Goal: Task Accomplishment & Management: Manage account settings

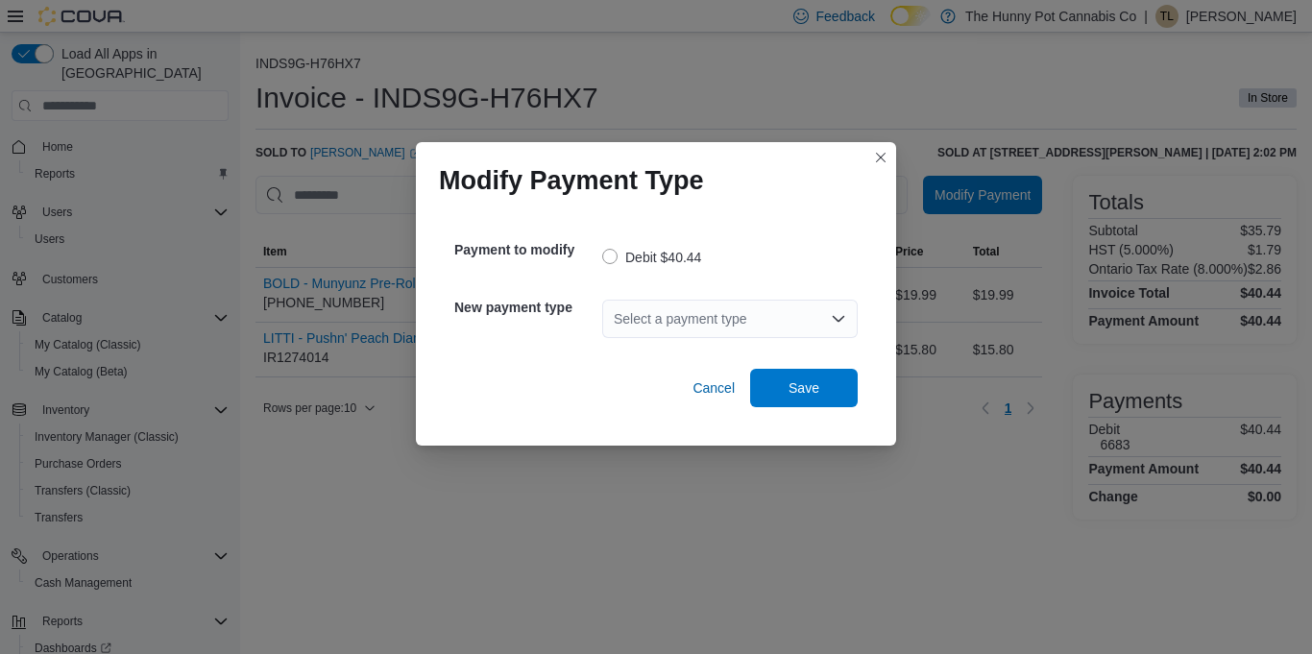
click at [697, 324] on div "Select a payment type" at bounding box center [730, 319] width 256 height 38
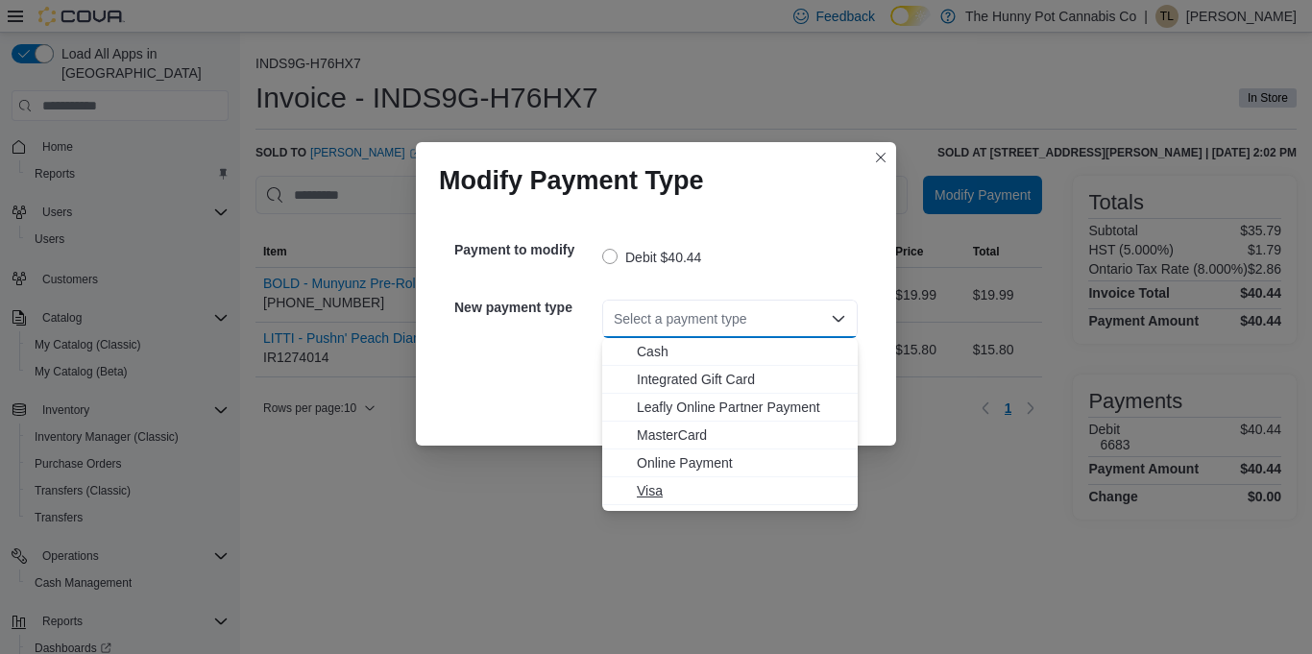
click at [693, 485] on span "Visa" at bounding box center [741, 490] width 209 height 19
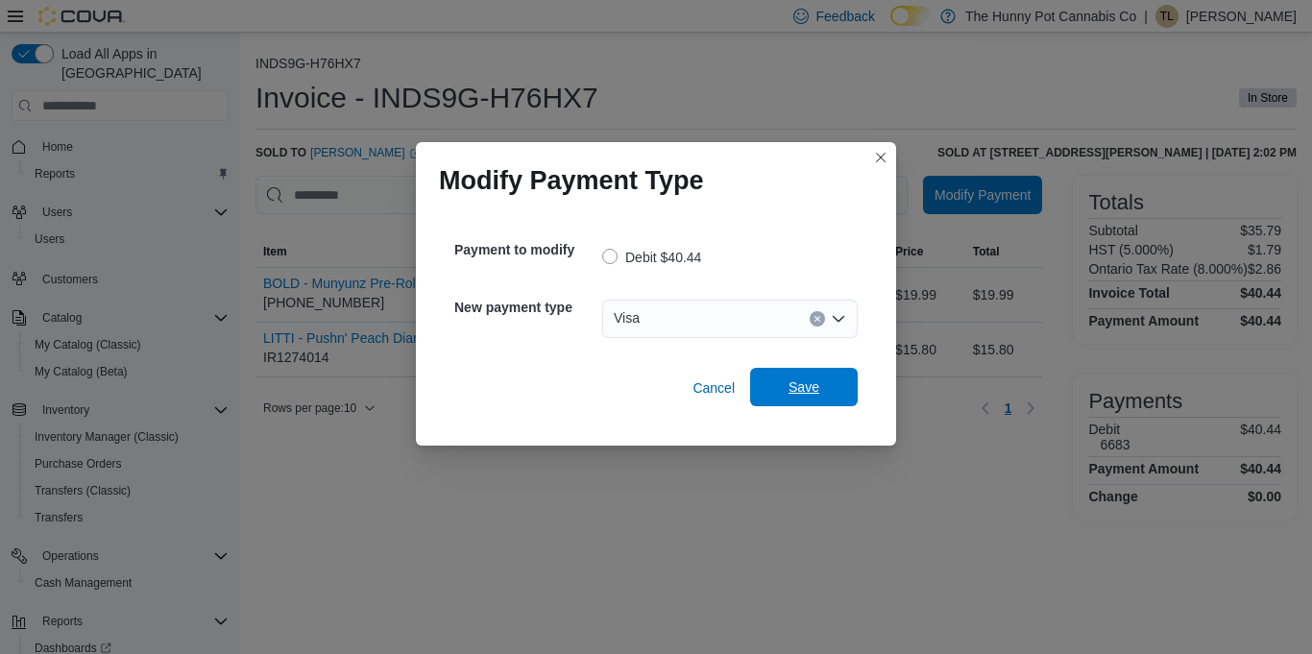
click at [794, 375] on span "Save" at bounding box center [804, 387] width 85 height 38
